Goal: Navigation & Orientation: Find specific page/section

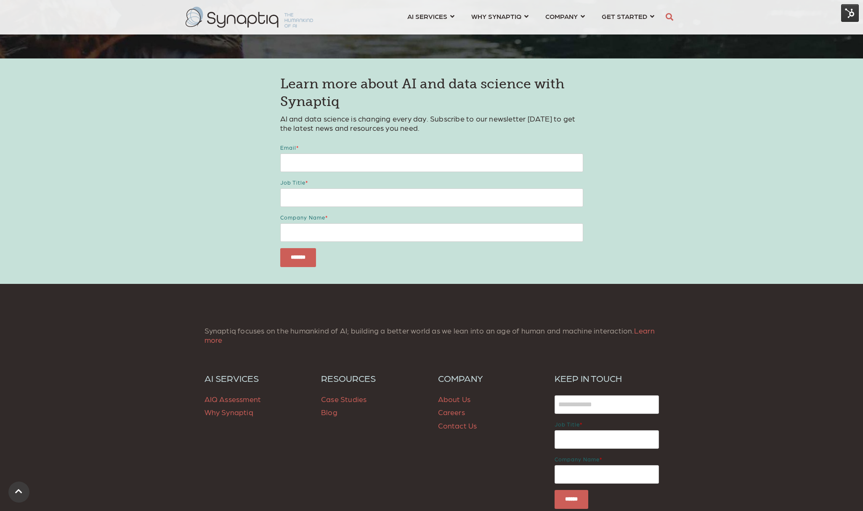
scroll to position [1070, 0]
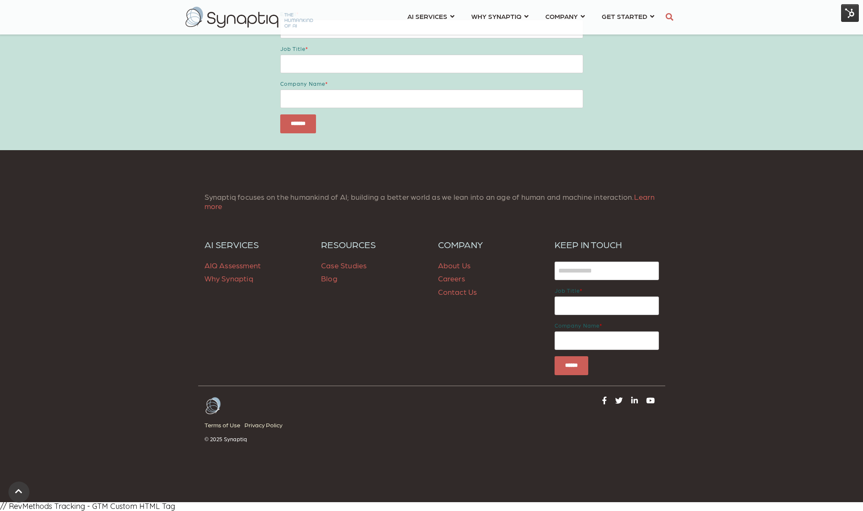
click at [331, 282] on span "Blog" at bounding box center [329, 278] width 16 height 9
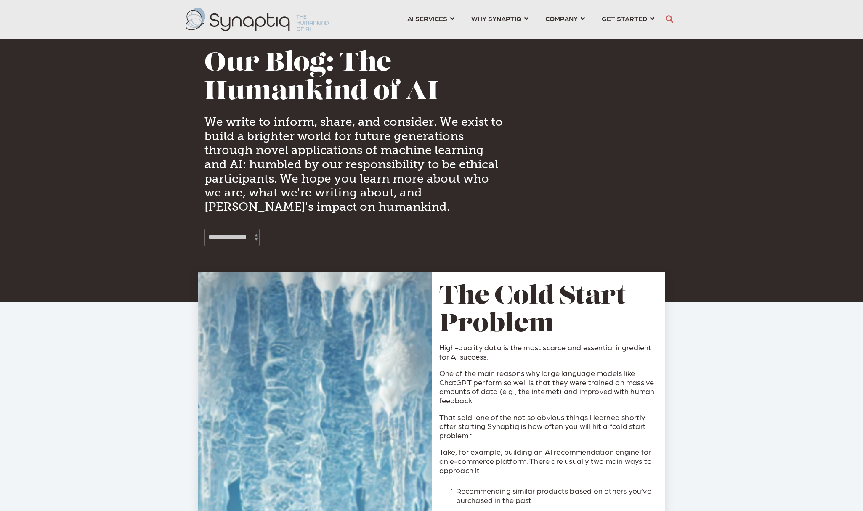
scroll to position [0, 4]
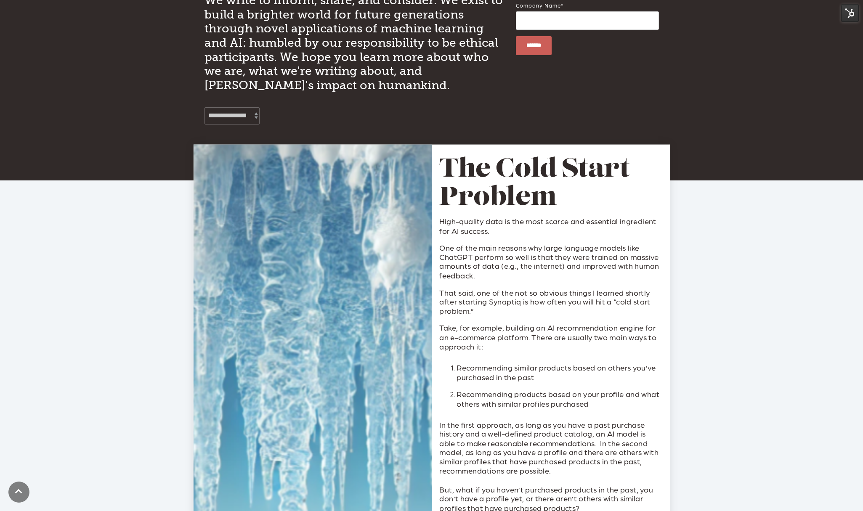
scroll to position [139, 0]
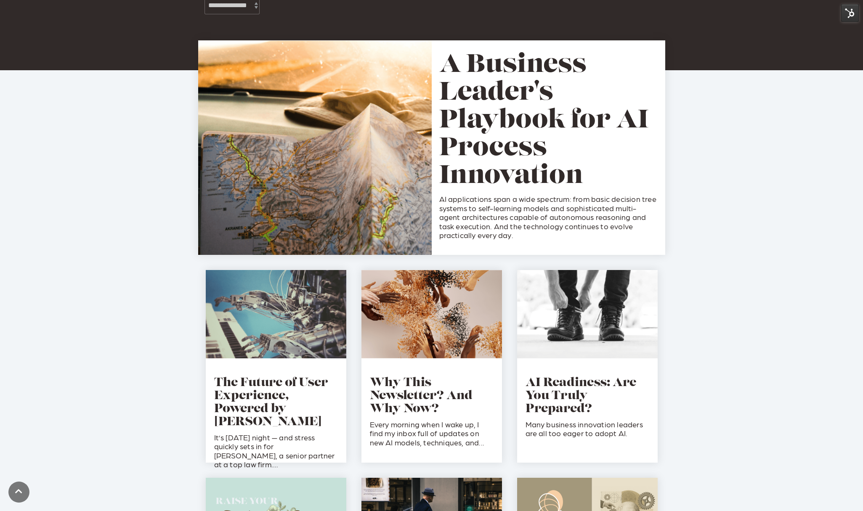
scroll to position [94, 0]
